Goal: Information Seeking & Learning: Understand process/instructions

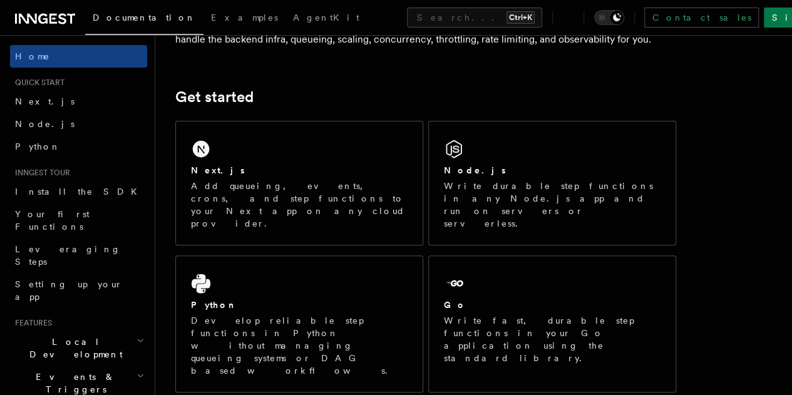
scroll to position [142, 0]
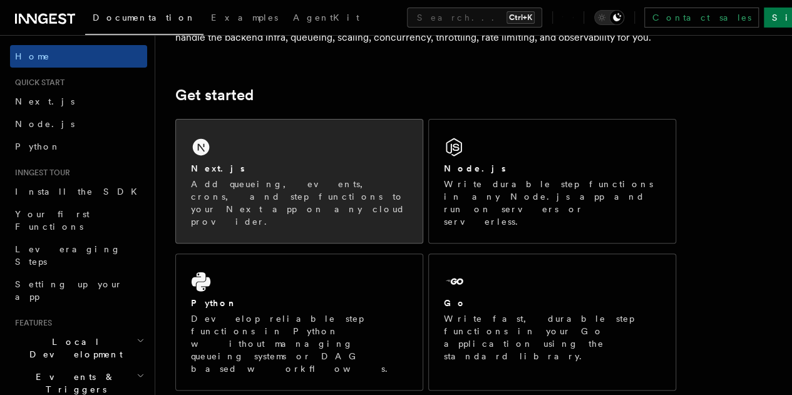
click at [309, 166] on div "Next.js Add queueing, events, crons, and step functions to your Next app on any…" at bounding box center [299, 181] width 247 height 123
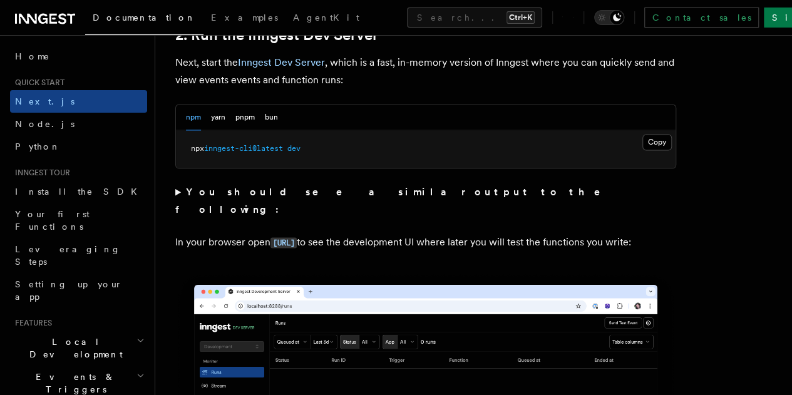
scroll to position [905, 0]
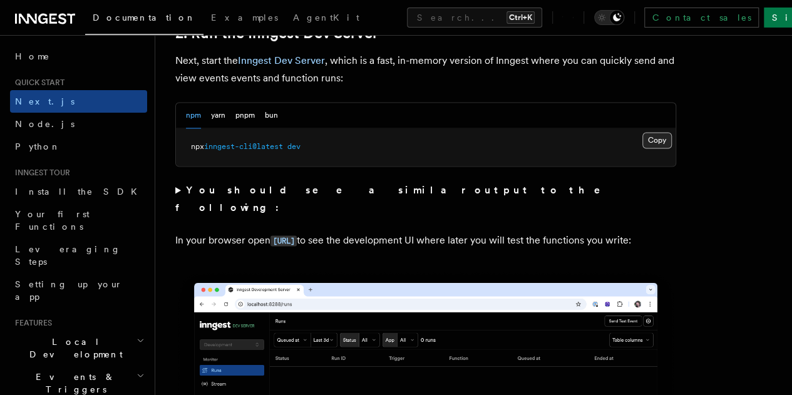
click at [642, 148] on button "Copy Copied" at bounding box center [656, 140] width 29 height 16
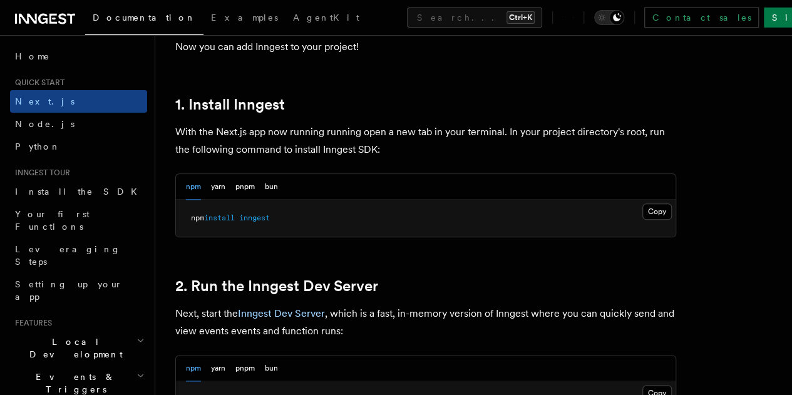
scroll to position [652, 0]
click at [642, 219] on button "Copy Copied" at bounding box center [656, 211] width 29 height 16
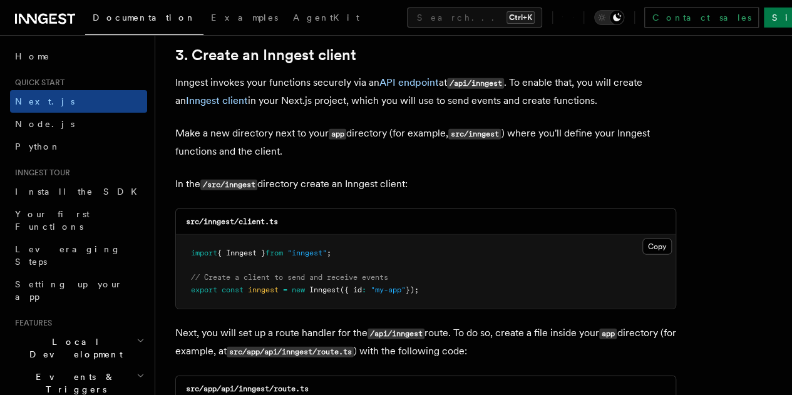
scroll to position [1486, 0]
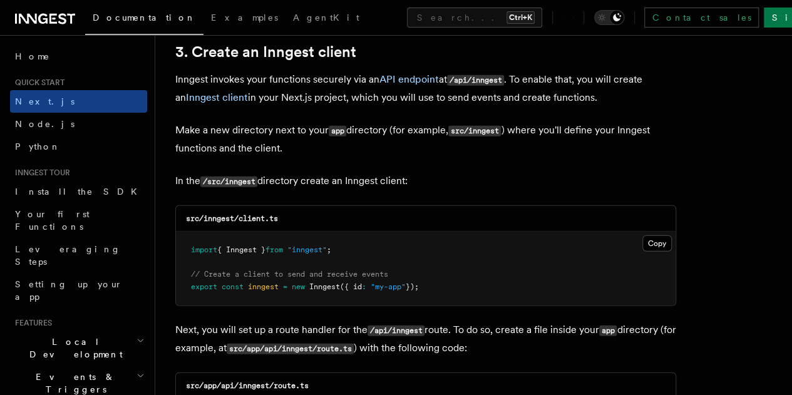
click at [284, 270] on span "// Create a client to send and receive events" at bounding box center [289, 274] width 197 height 9
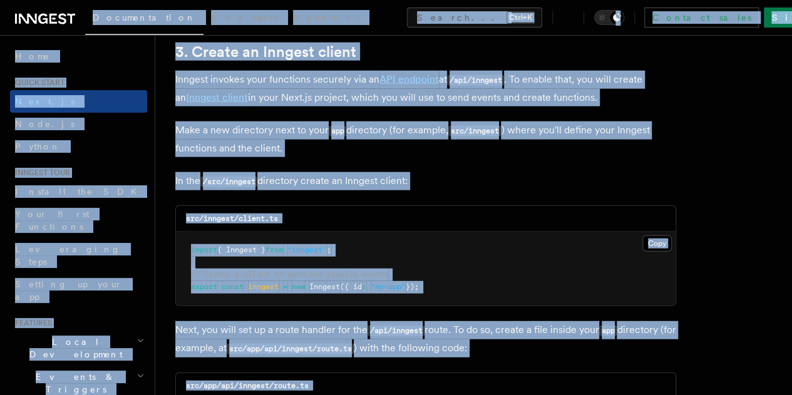
click at [446, 252] on pre "import { Inngest } from "inngest" ; // Create a client to send and receive even…" at bounding box center [426, 269] width 500 height 74
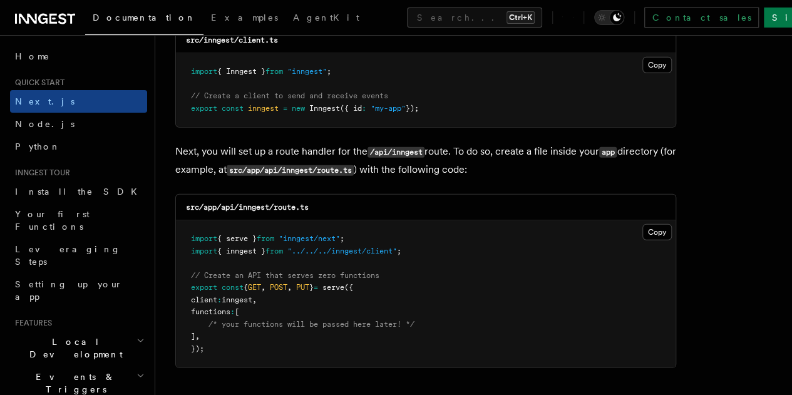
scroll to position [1665, 0]
click at [352, 202] on div "src/app/api/inngest/route.ts" at bounding box center [426, 207] width 500 height 26
drag, startPoint x: 220, startPoint y: 193, endPoint x: 321, endPoint y: 193, distance: 100.2
click at [321, 194] on div "src/app/api/inngest/route.ts" at bounding box center [426, 207] width 500 height 26
copy code "api/inngest/route.ts"
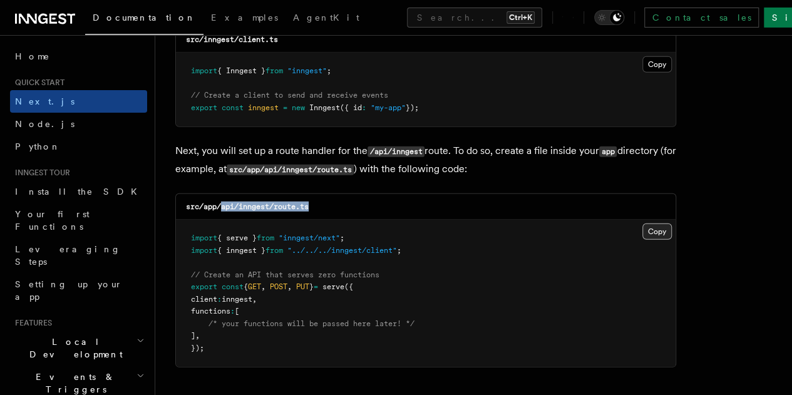
click at [642, 224] on button "Copy Copied" at bounding box center [656, 232] width 29 height 16
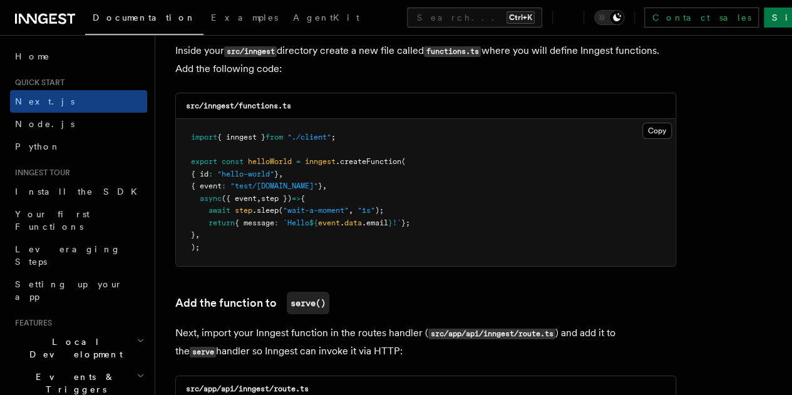
scroll to position [2231, 0]
click at [642, 122] on button "Copy Copied" at bounding box center [656, 130] width 29 height 16
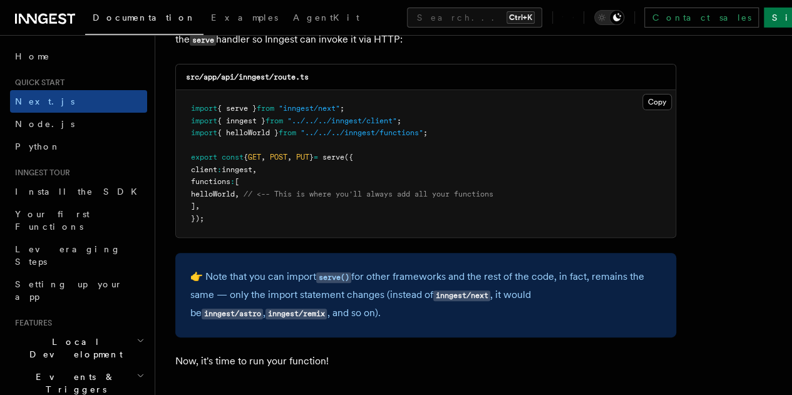
scroll to position [2543, 0]
